Goal: Find specific fact: Find specific fact

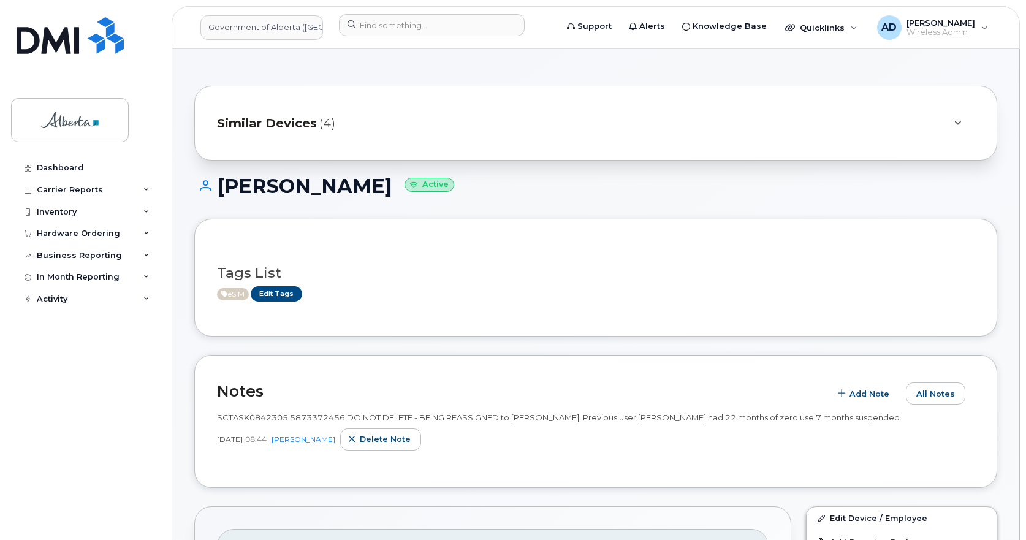
scroll to position [245, 0]
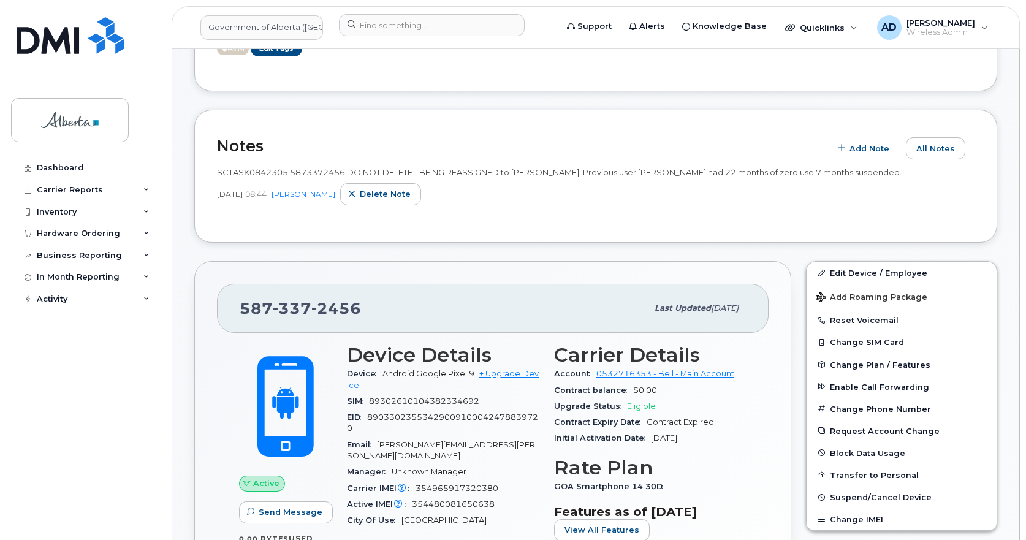
click at [332, 313] on span "2456" at bounding box center [336, 308] width 50 height 18
copy span "[PHONE_NUMBER]"
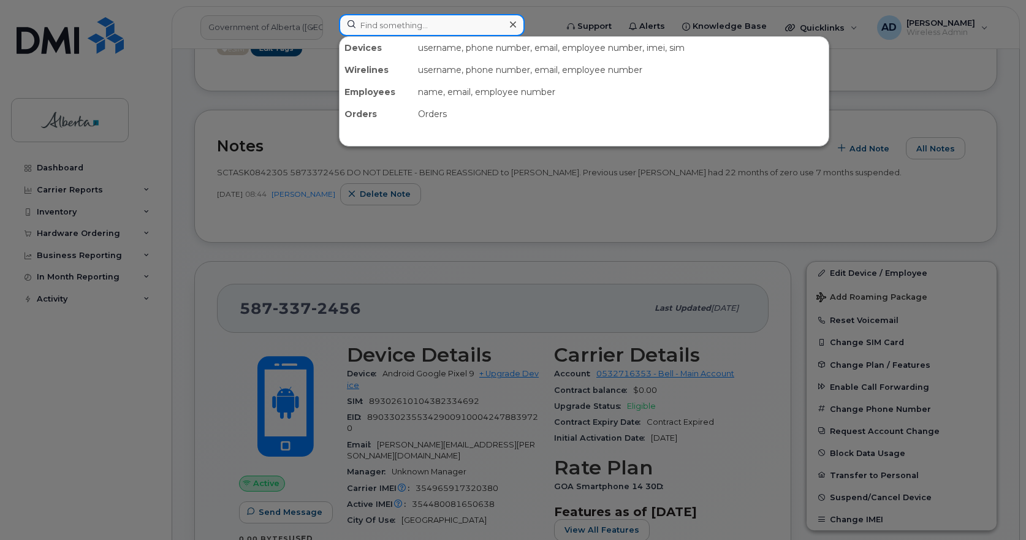
click at [373, 23] on input at bounding box center [432, 25] width 186 height 22
paste input "[PERSON_NAME]"
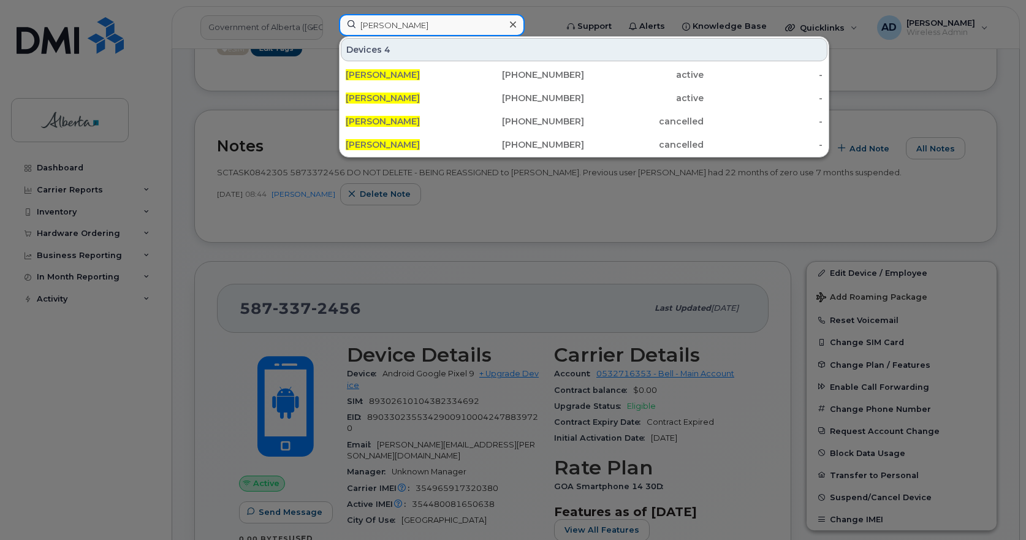
type input "[PERSON_NAME]"
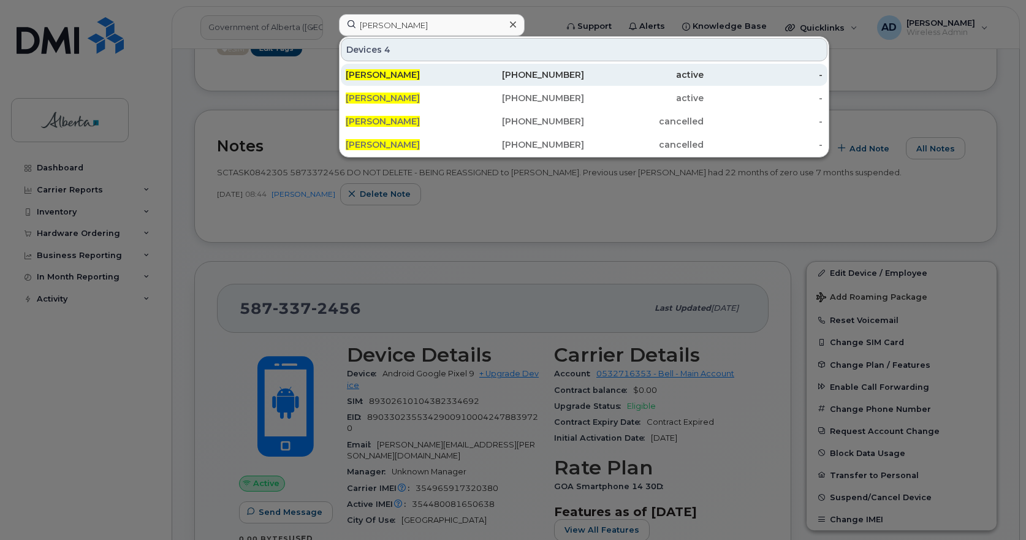
click at [385, 72] on span "[PERSON_NAME]" at bounding box center [383, 74] width 74 height 11
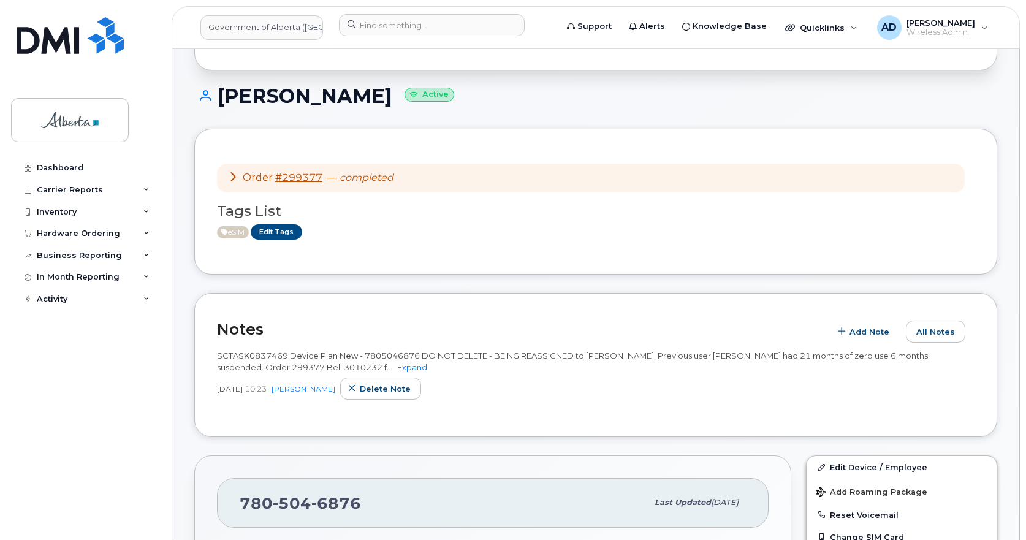
scroll to position [184, 0]
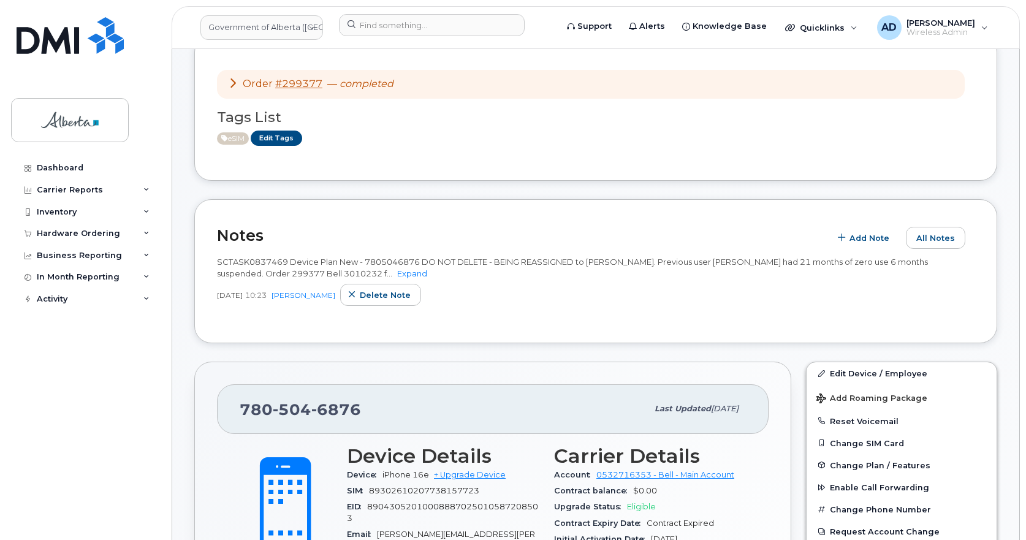
click at [334, 408] on span "6876" at bounding box center [336, 409] width 50 height 18
copy span "[PHONE_NUMBER]"
